Goal: Information Seeking & Learning: Learn about a topic

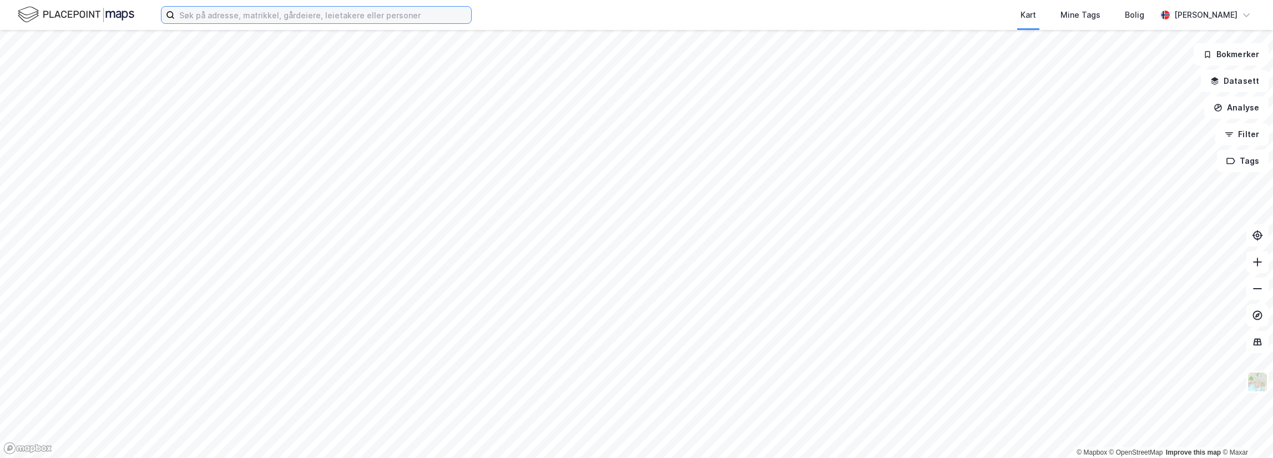
click at [240, 13] on input at bounding box center [323, 15] width 296 height 17
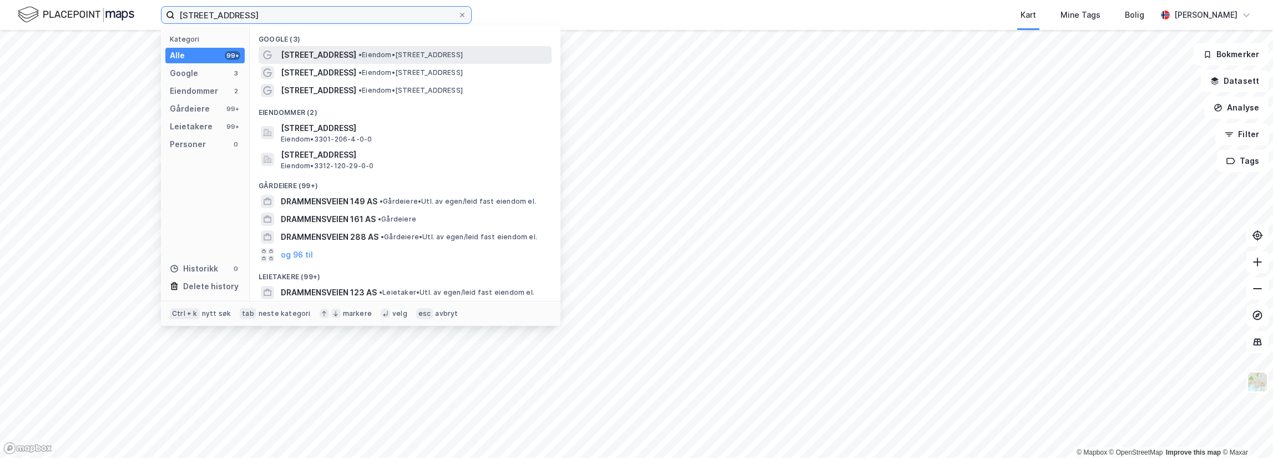
type input "[STREET_ADDRESS]"
click at [401, 52] on span "• Eiendom • [STREET_ADDRESS]" at bounding box center [410, 54] width 104 height 9
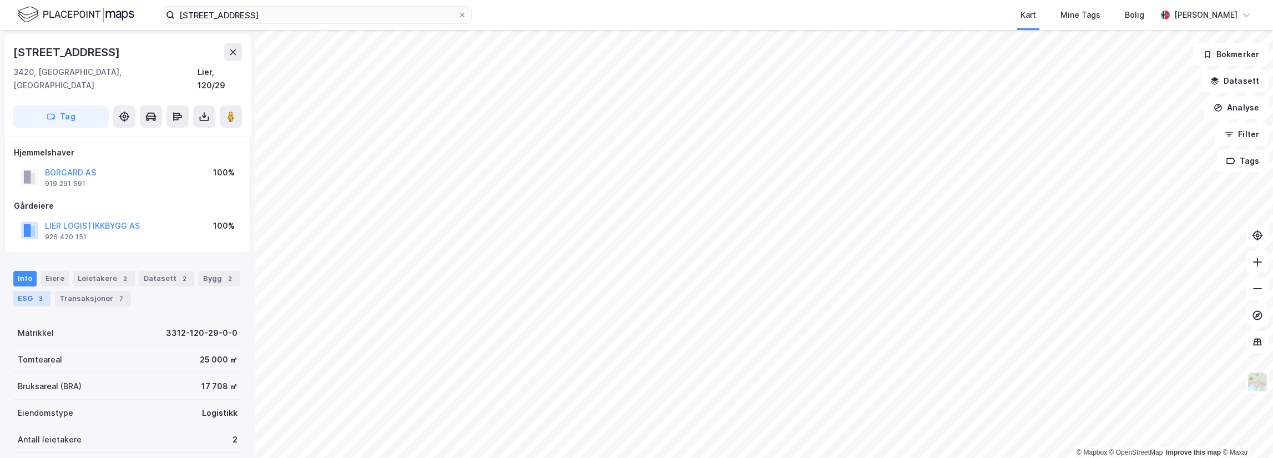
click at [31, 291] on div "ESG 3" at bounding box center [31, 299] width 37 height 16
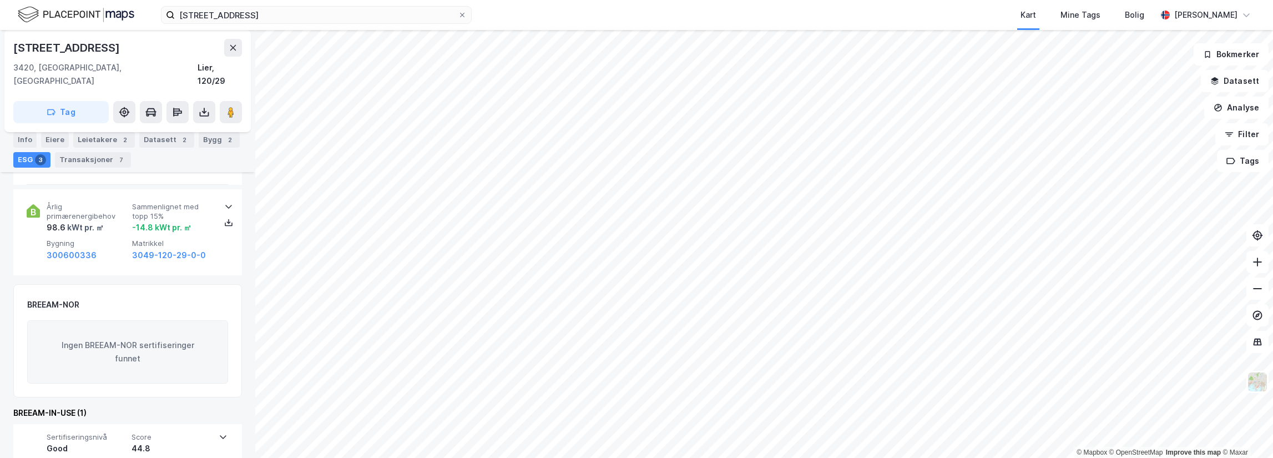
scroll to position [247, 0]
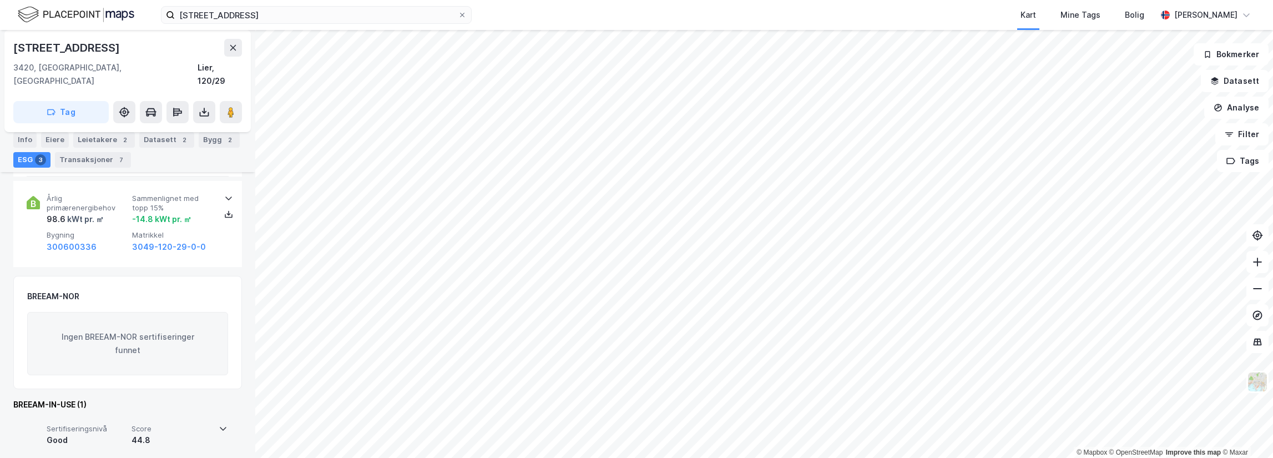
click at [210, 417] on div "Sertifiseringsnivå Good Score 44.8" at bounding box center [127, 438] width 201 height 44
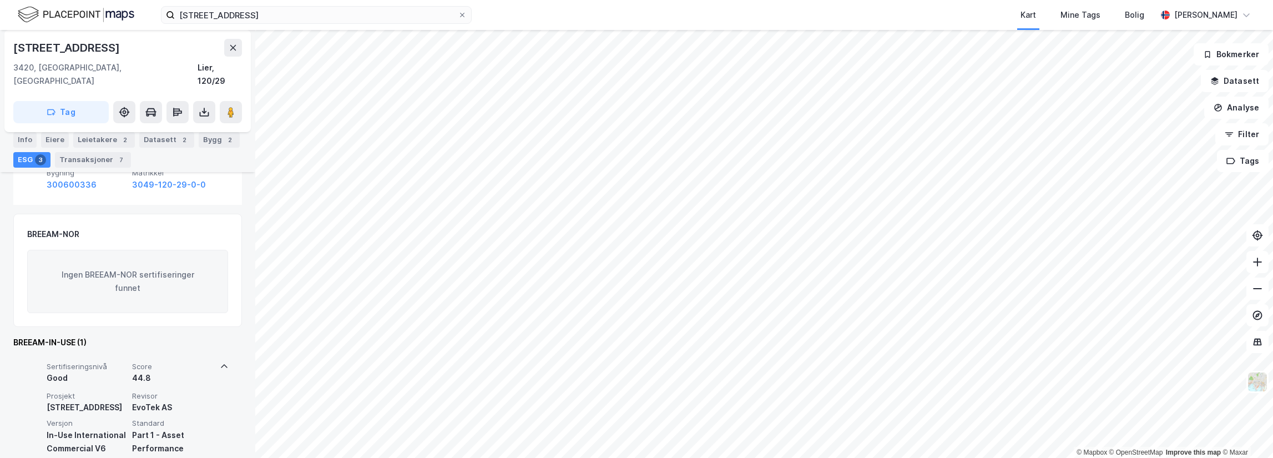
scroll to position [338, 0]
